Goal: Transaction & Acquisition: Purchase product/service

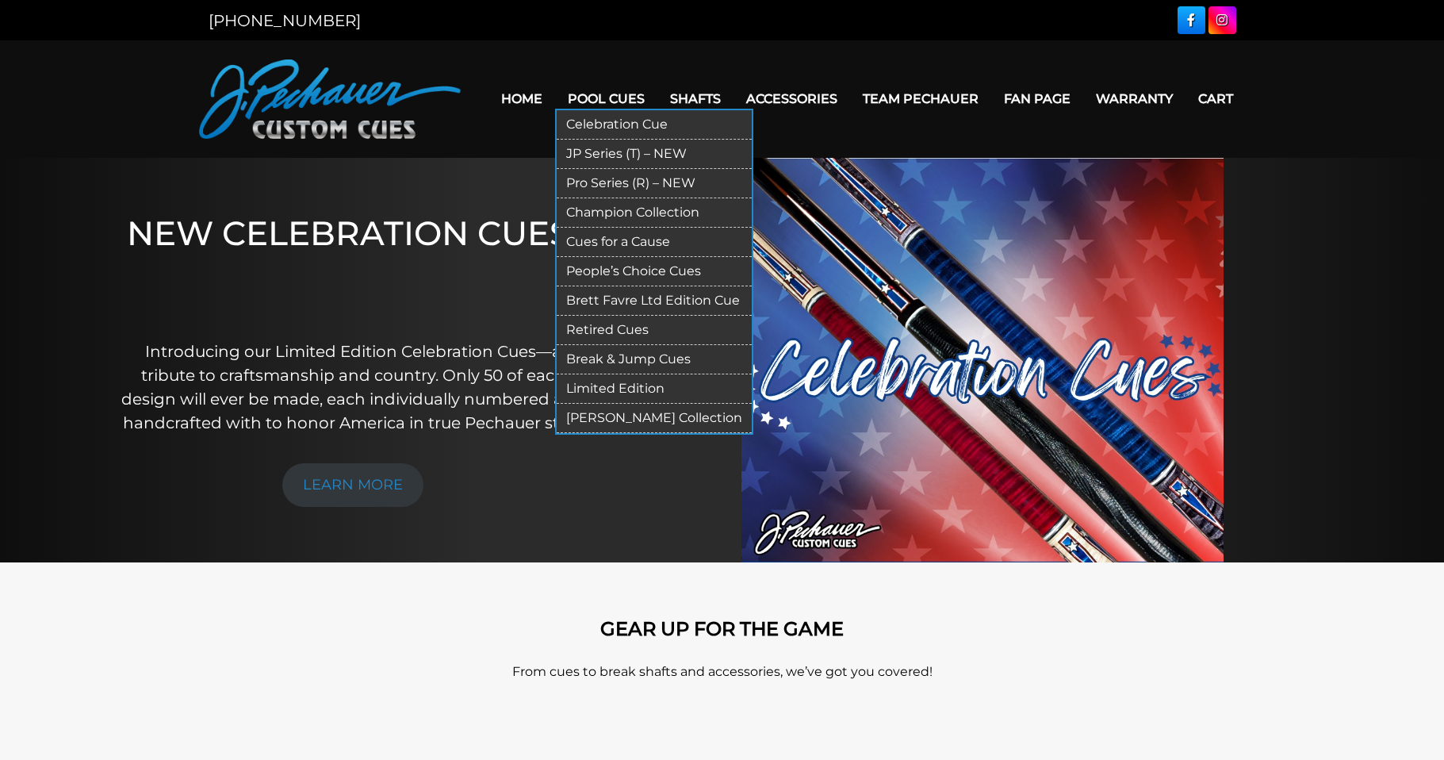
click at [578, 143] on link "JP Series (T) – NEW" at bounding box center [654, 154] width 195 height 29
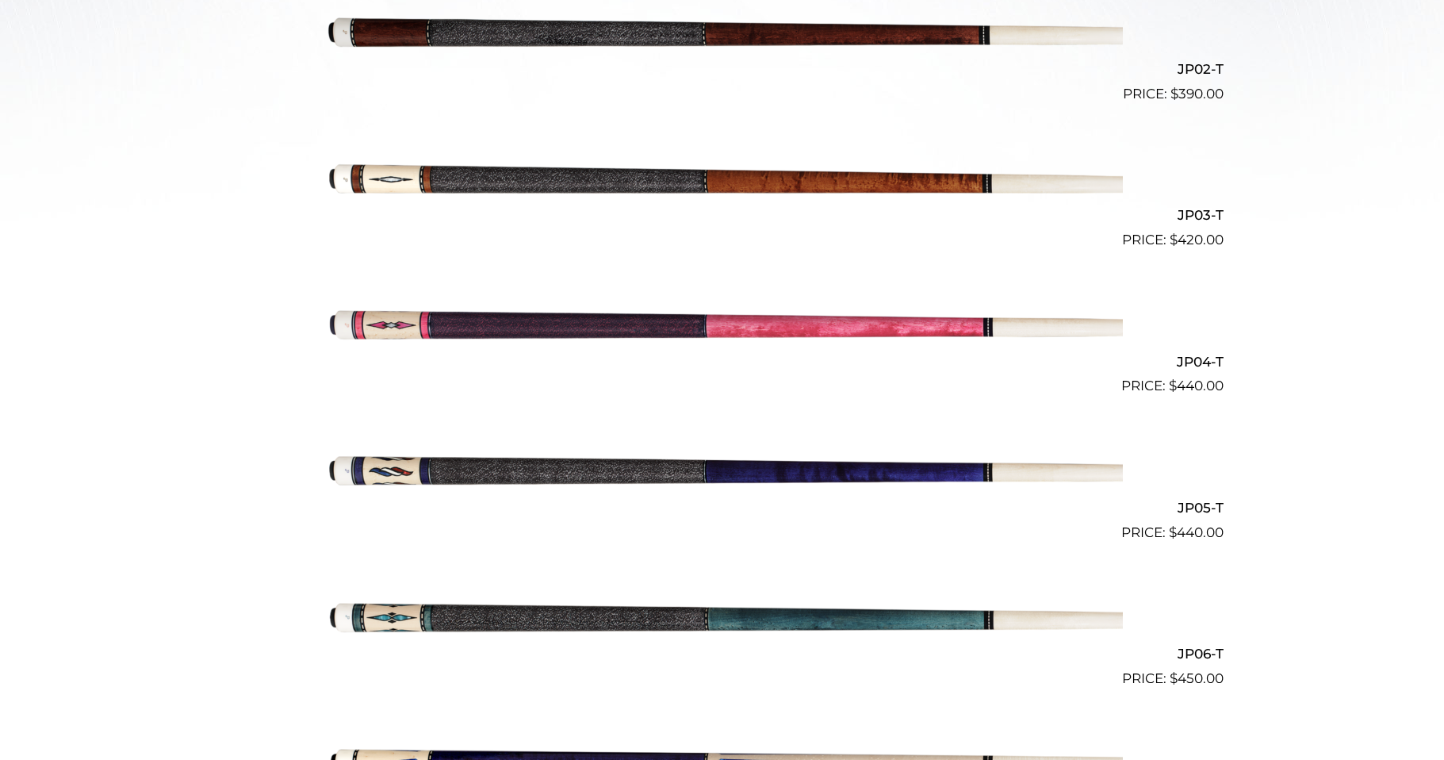
scroll to position [318, 0]
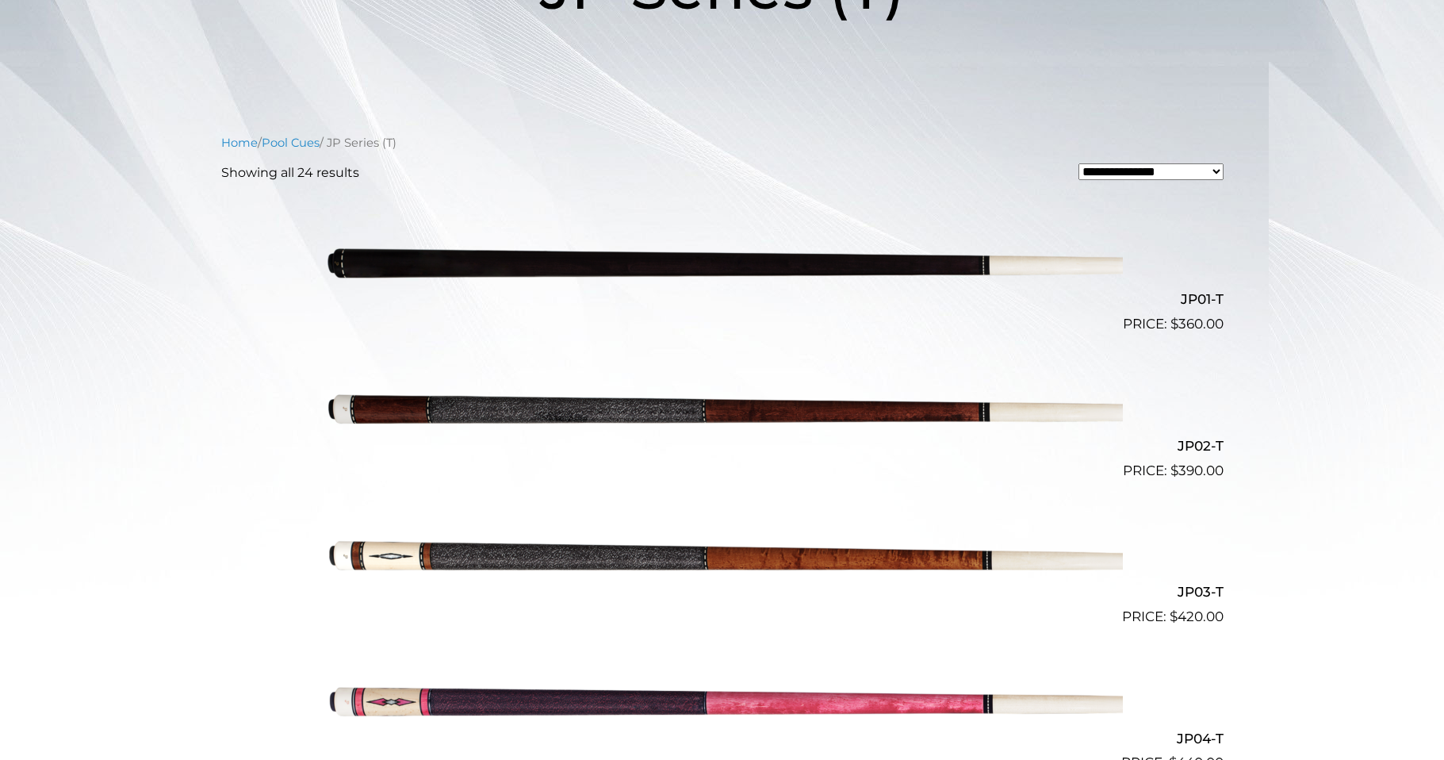
click at [550, 411] on img at bounding box center [722, 407] width 801 height 133
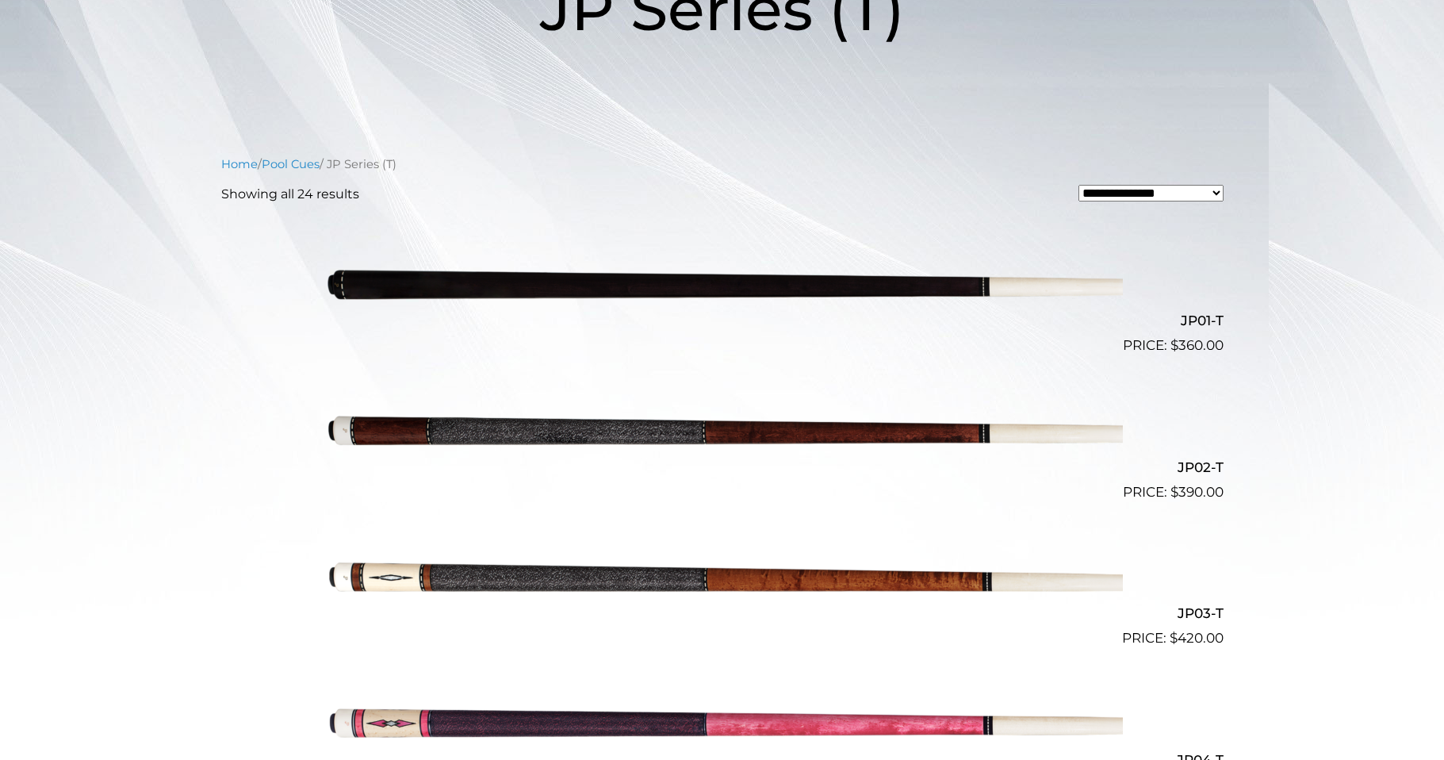
scroll to position [129, 0]
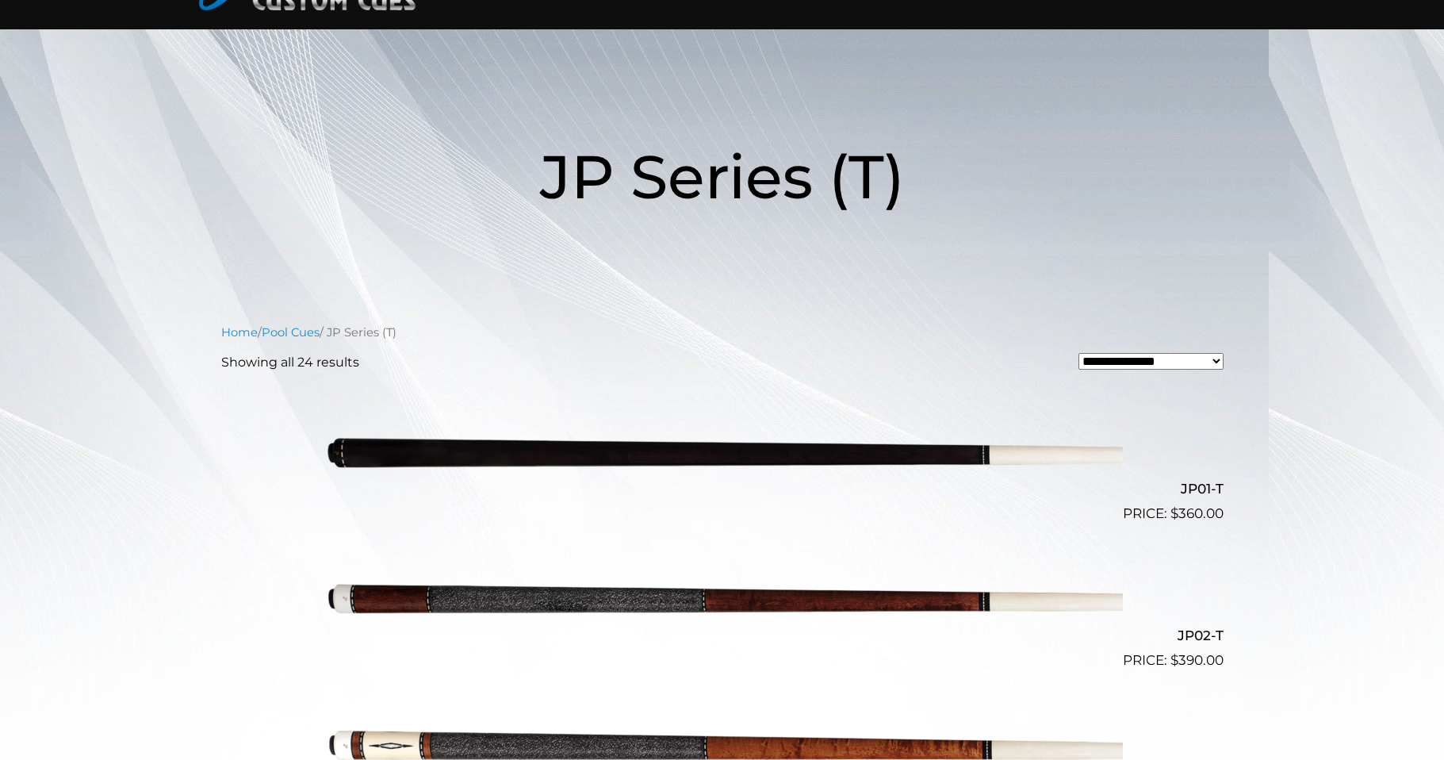
click at [877, 595] on img at bounding box center [722, 597] width 801 height 133
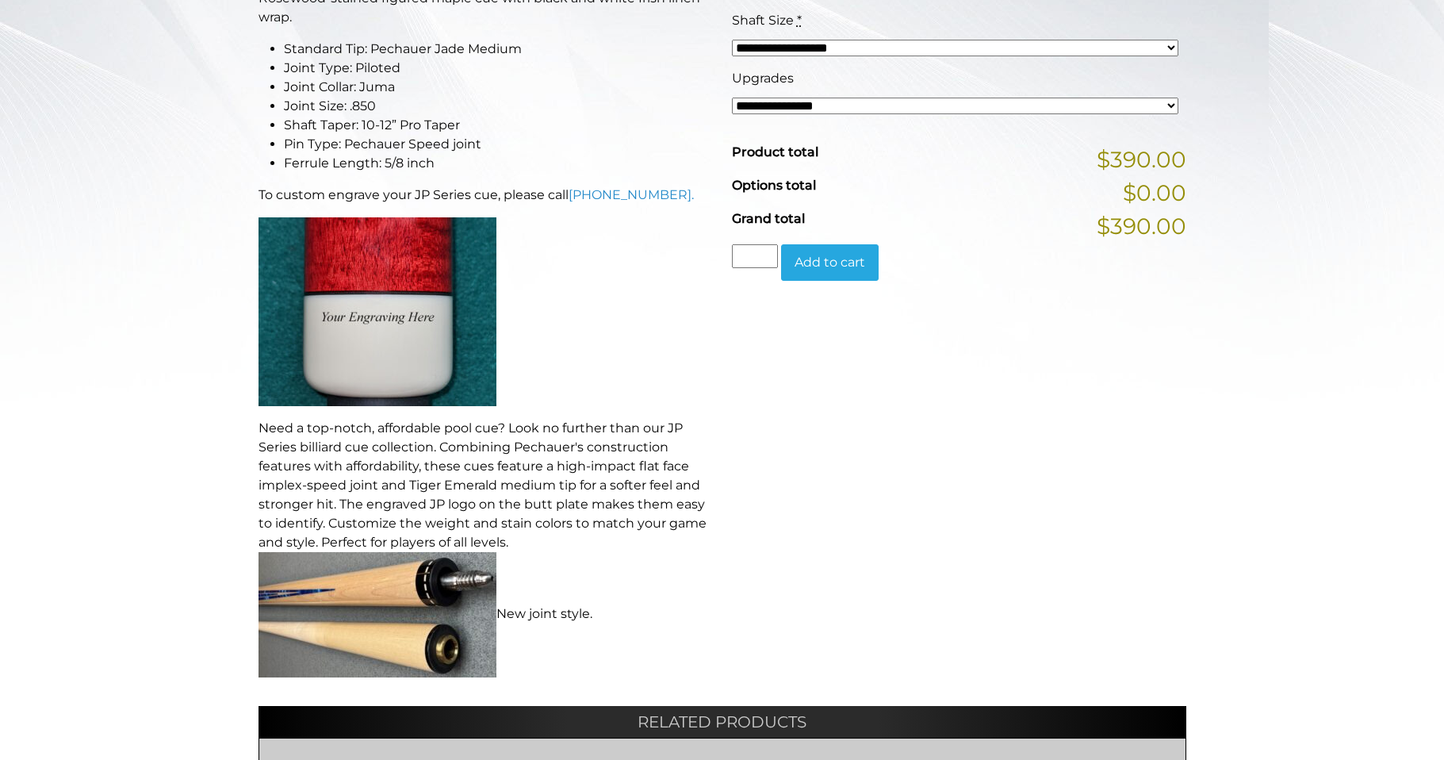
scroll to position [390, 0]
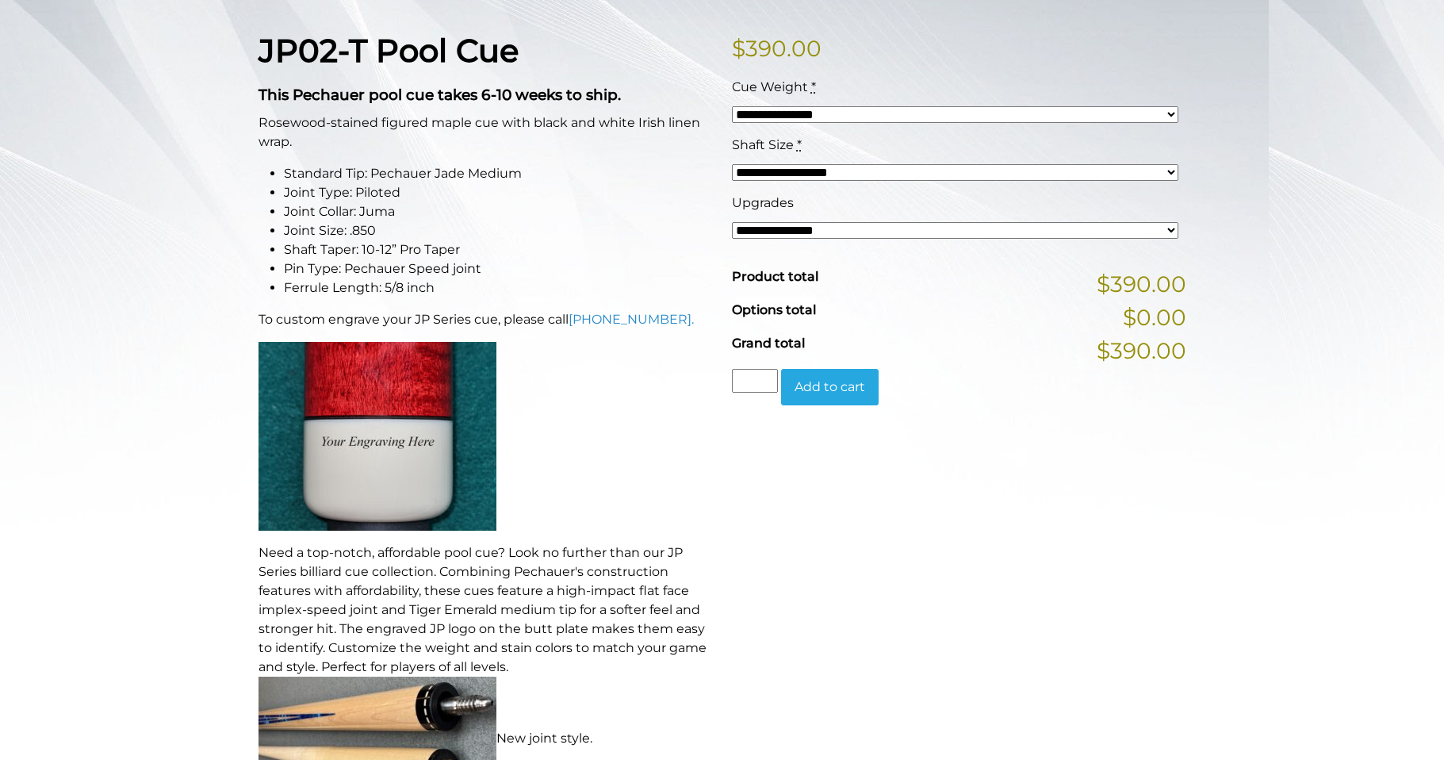
select select "*****"
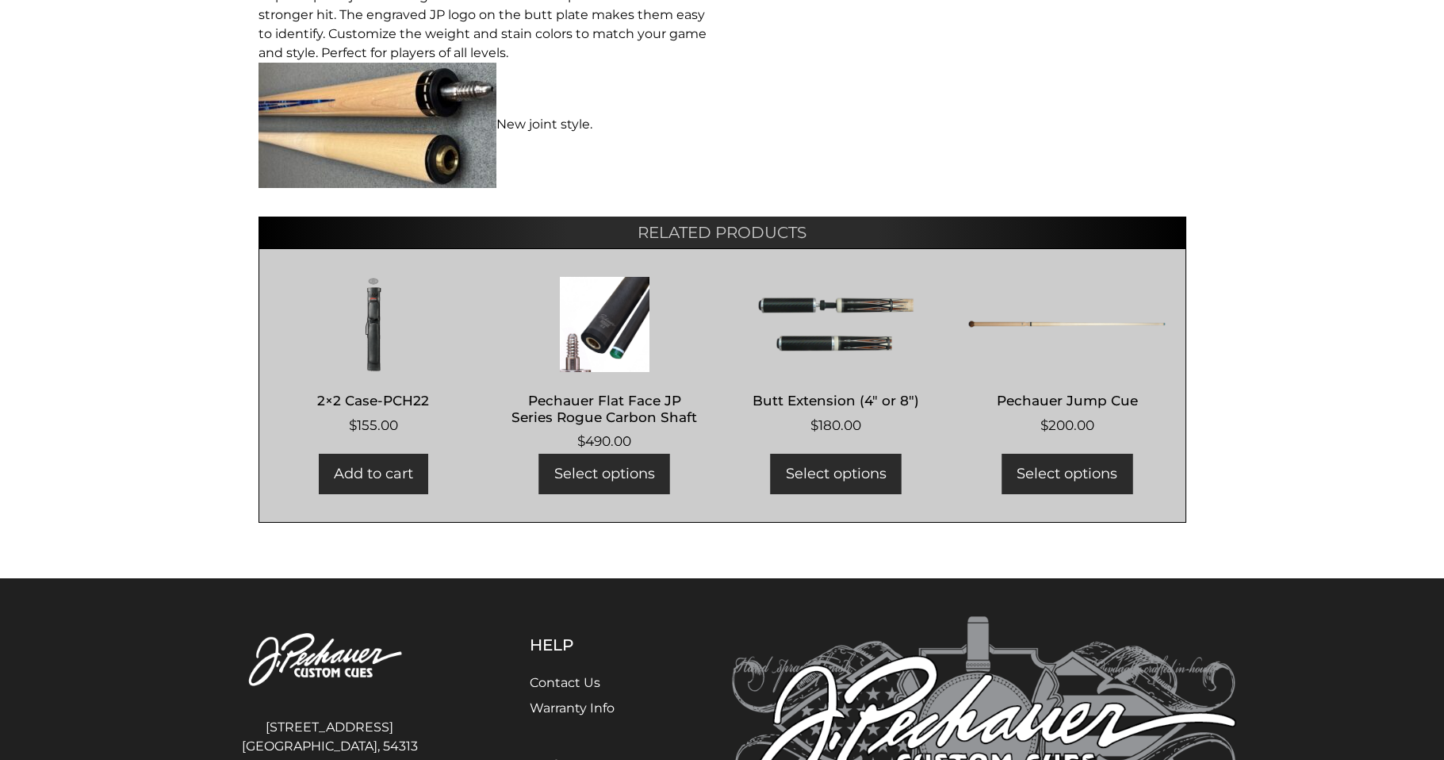
scroll to position [589, 0]
